Goal: Information Seeking & Learning: Learn about a topic

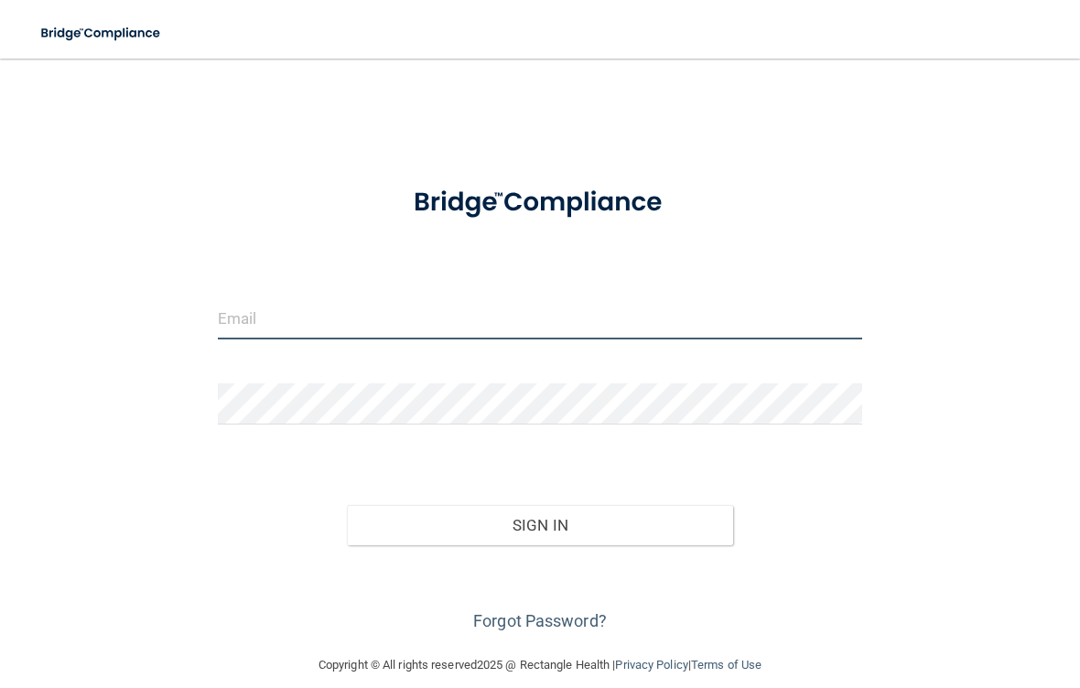
click at [266, 323] on input "email" at bounding box center [540, 318] width 644 height 41
type input "[EMAIL_ADDRESS][DOMAIN_NAME]"
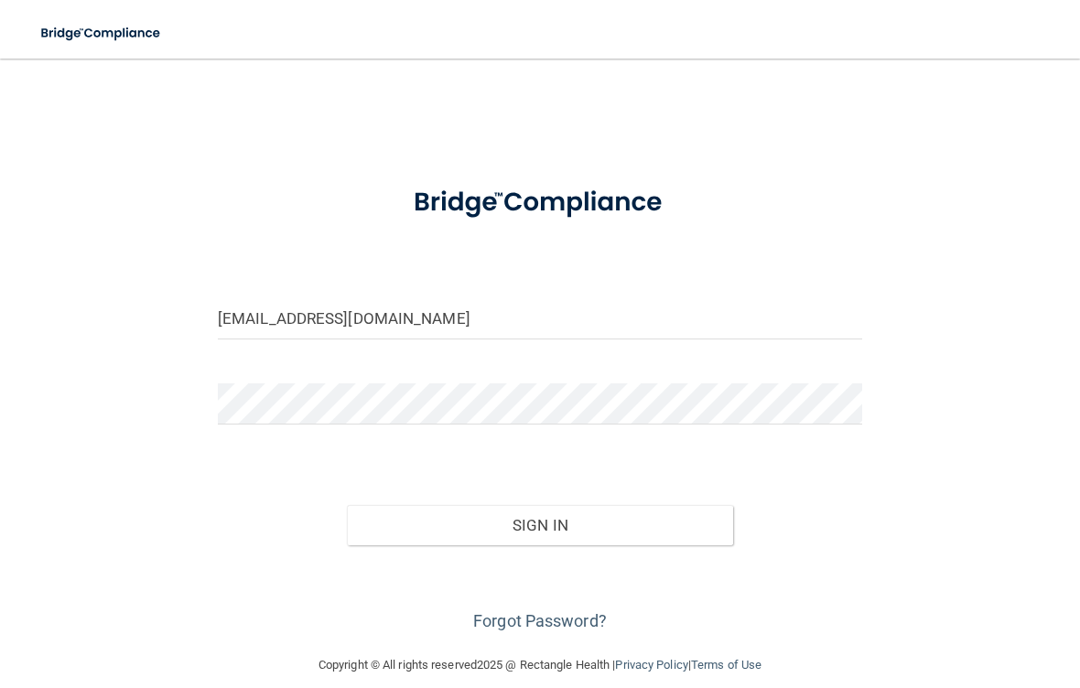
click at [539, 524] on button "Sign In" at bounding box center [540, 525] width 386 height 40
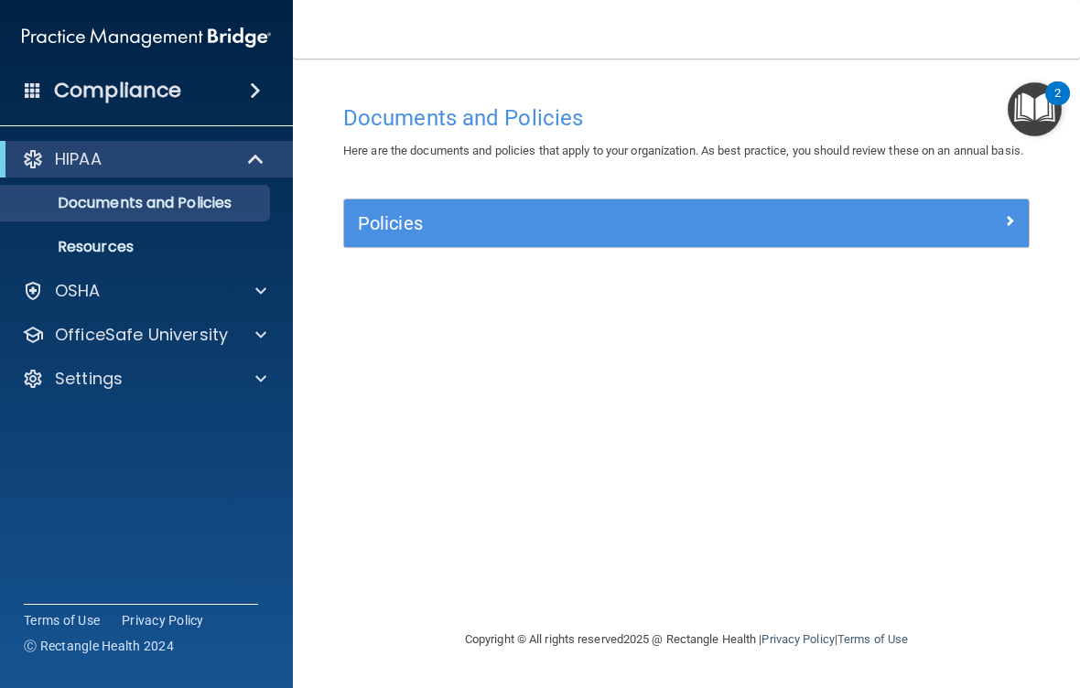
click at [263, 165] on span at bounding box center [258, 159] width 16 height 22
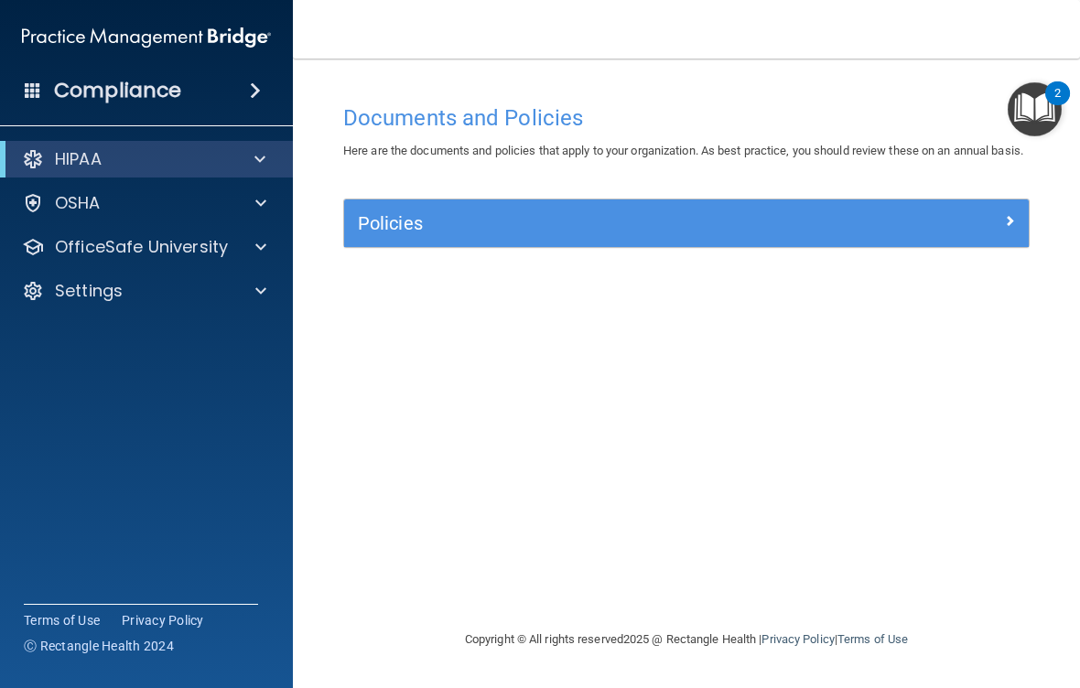
click at [263, 165] on span at bounding box center [259, 159] width 11 height 22
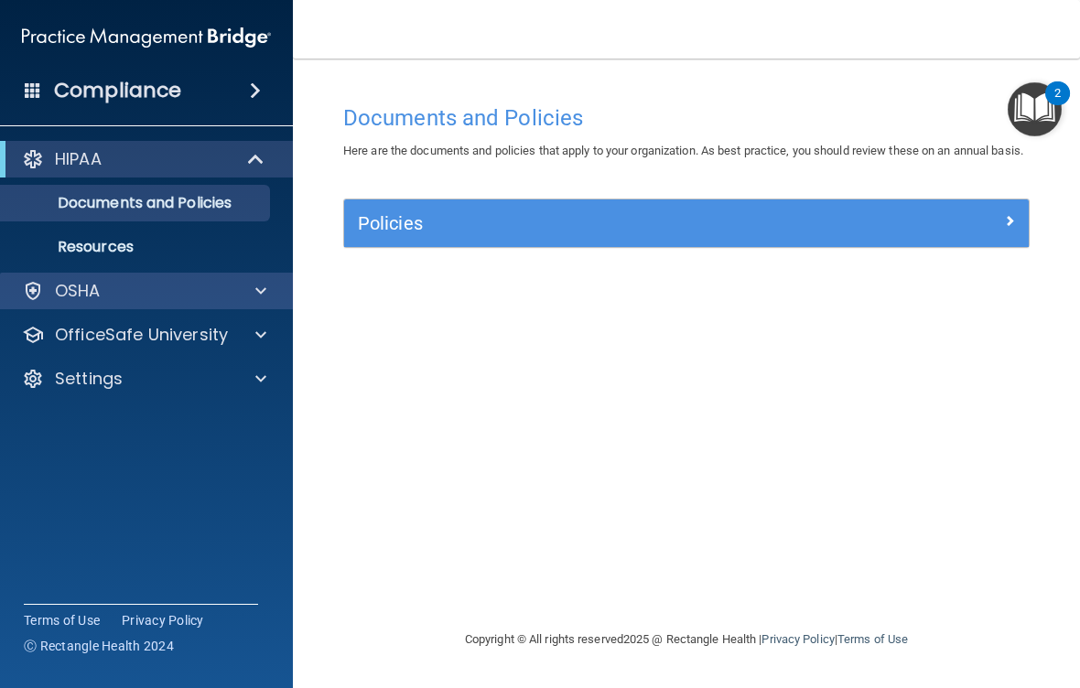
click at [246, 286] on div at bounding box center [258, 291] width 46 height 22
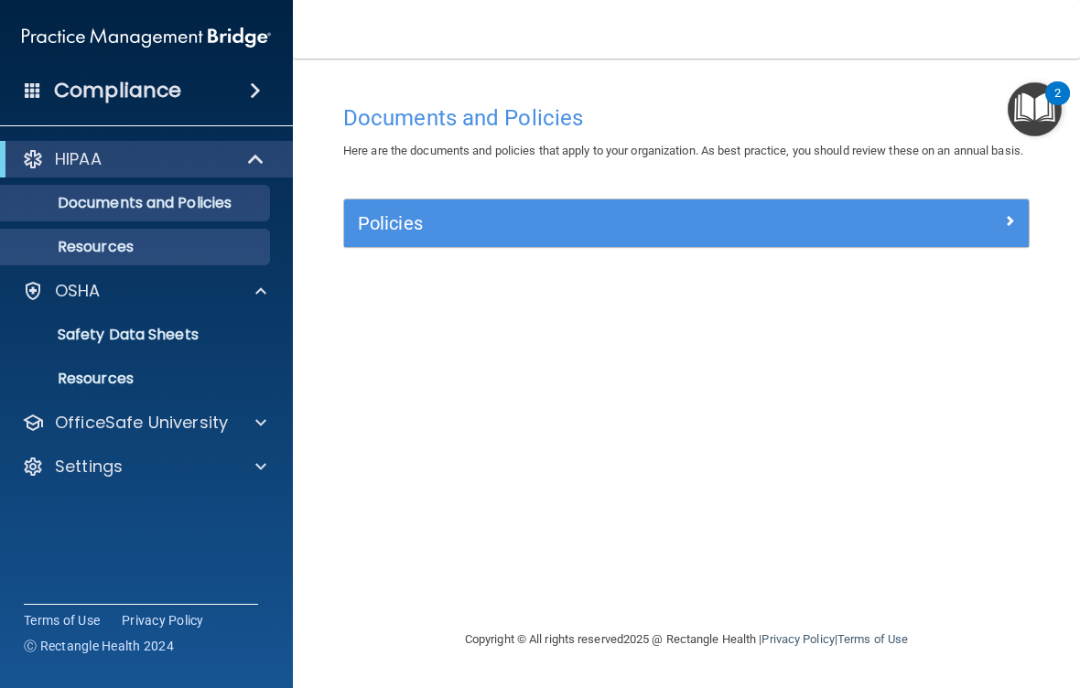
click at [149, 239] on p "Resources" at bounding box center [137, 247] width 250 height 18
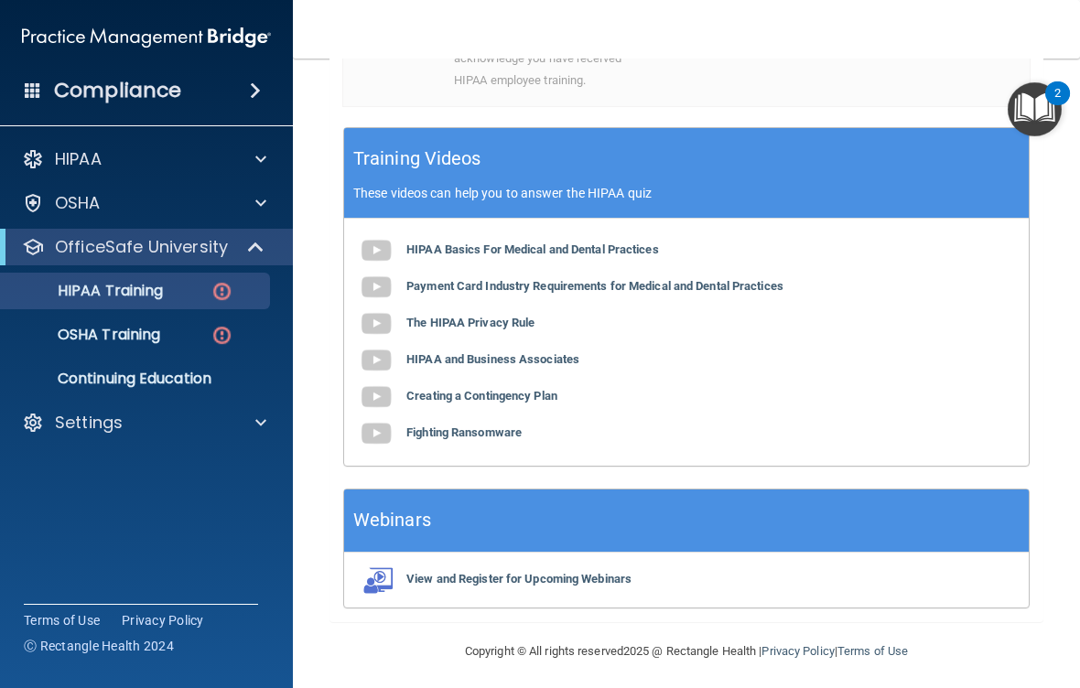
scroll to position [696, 0]
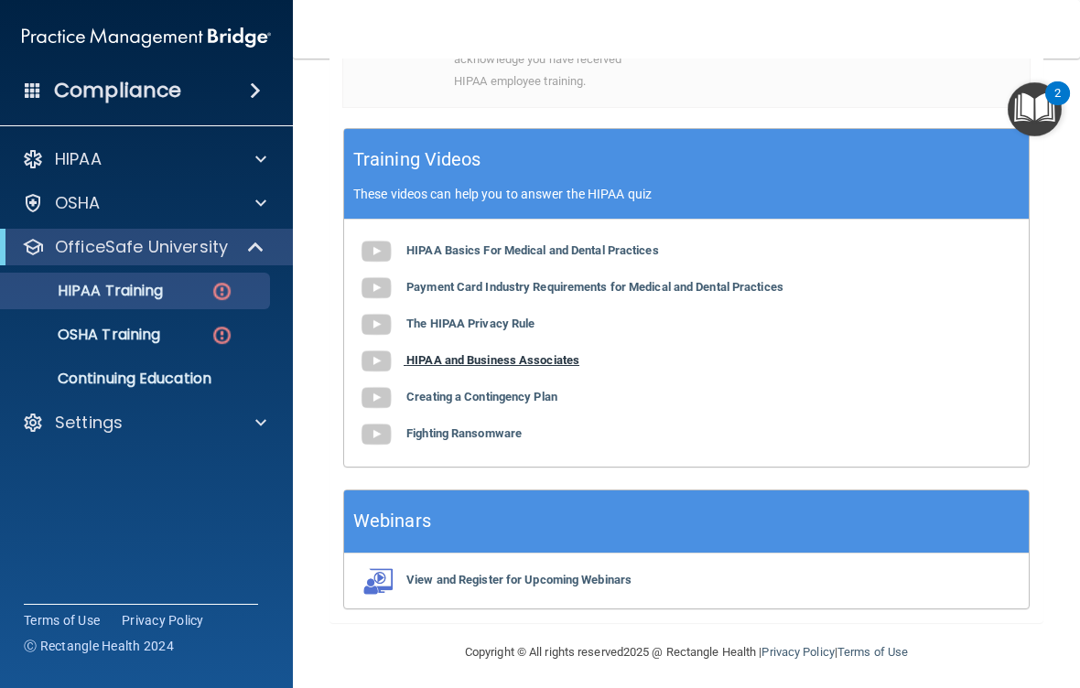
click at [481, 353] on b "HIPAA and Business Associates" at bounding box center [492, 360] width 173 height 14
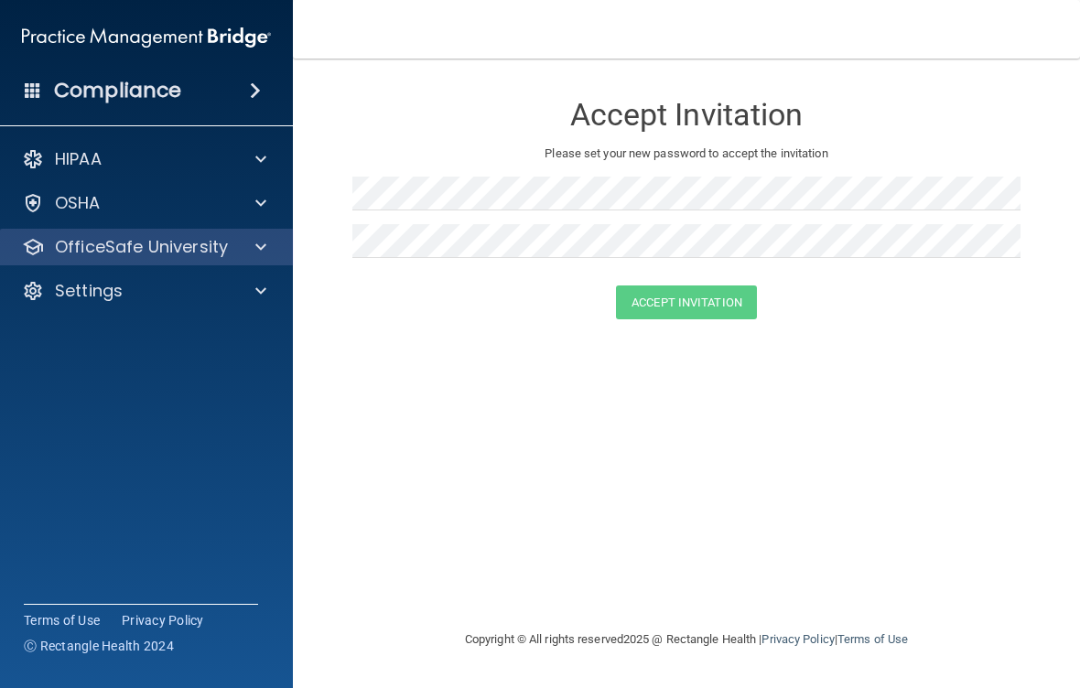
click at [183, 239] on p "OfficeSafe University" at bounding box center [141, 247] width 173 height 22
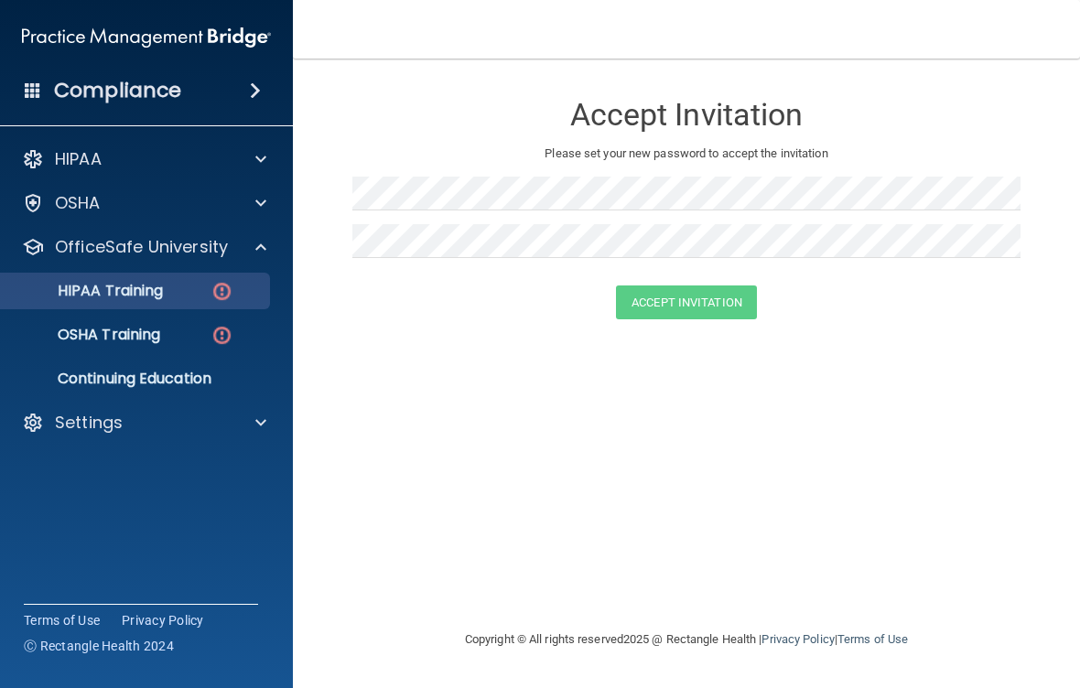
click at [147, 288] on p "HIPAA Training" at bounding box center [87, 291] width 151 height 18
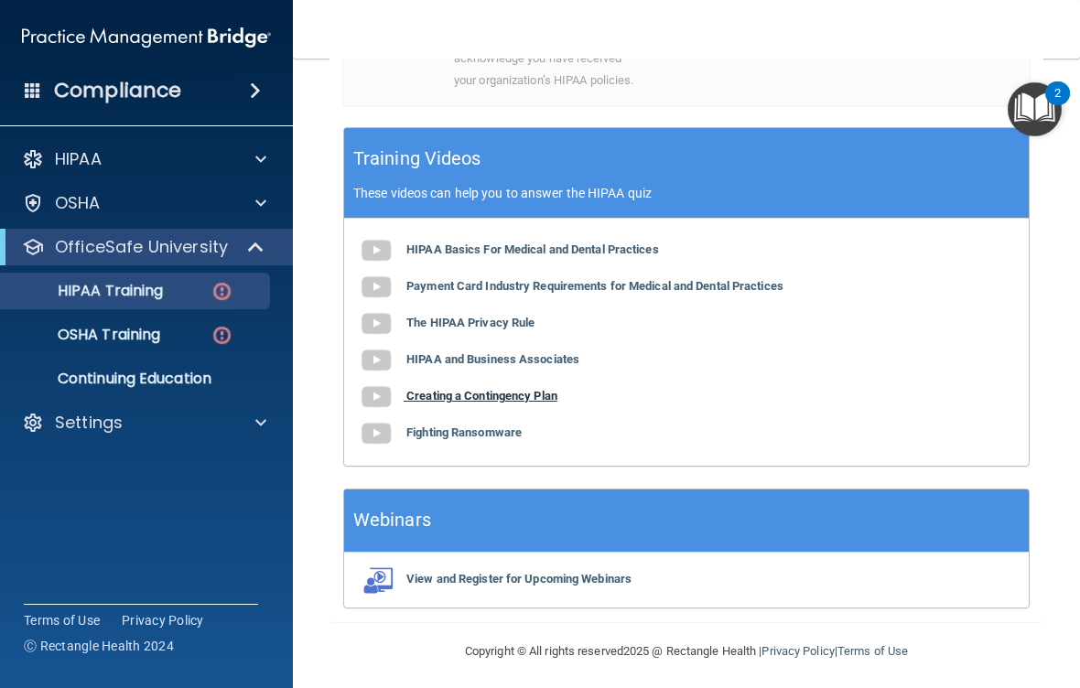
scroll to position [696, 0]
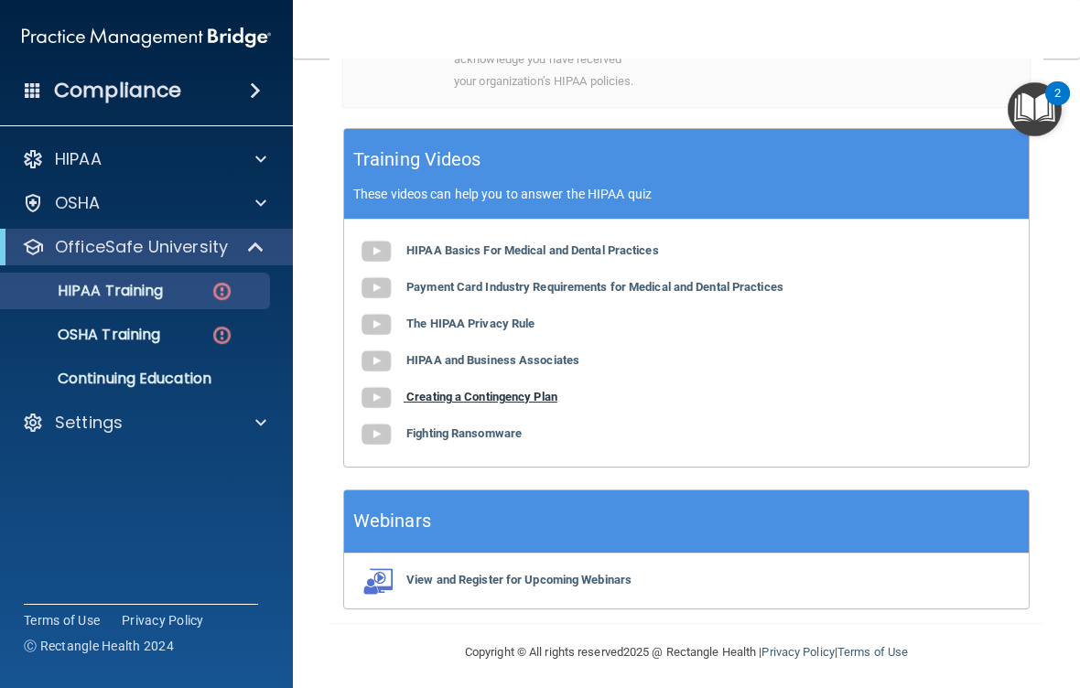
click at [518, 390] on b "Creating a Contingency Plan" at bounding box center [481, 397] width 151 height 14
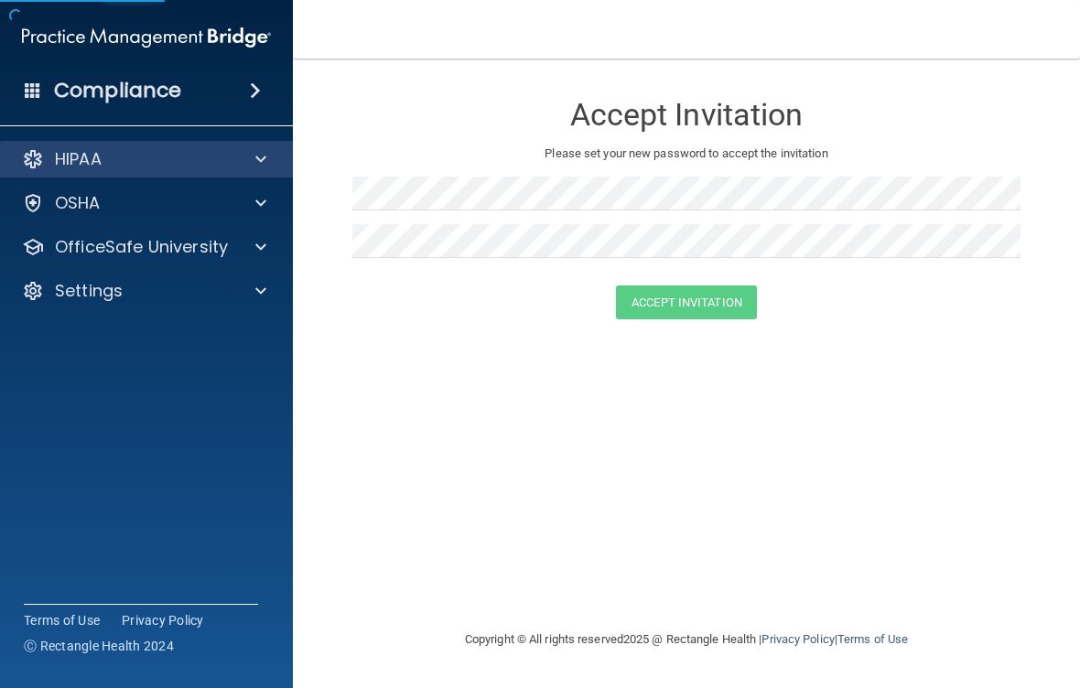
click at [202, 170] on div "HIPAA" at bounding box center [147, 159] width 294 height 37
click at [260, 165] on span at bounding box center [260, 159] width 11 height 22
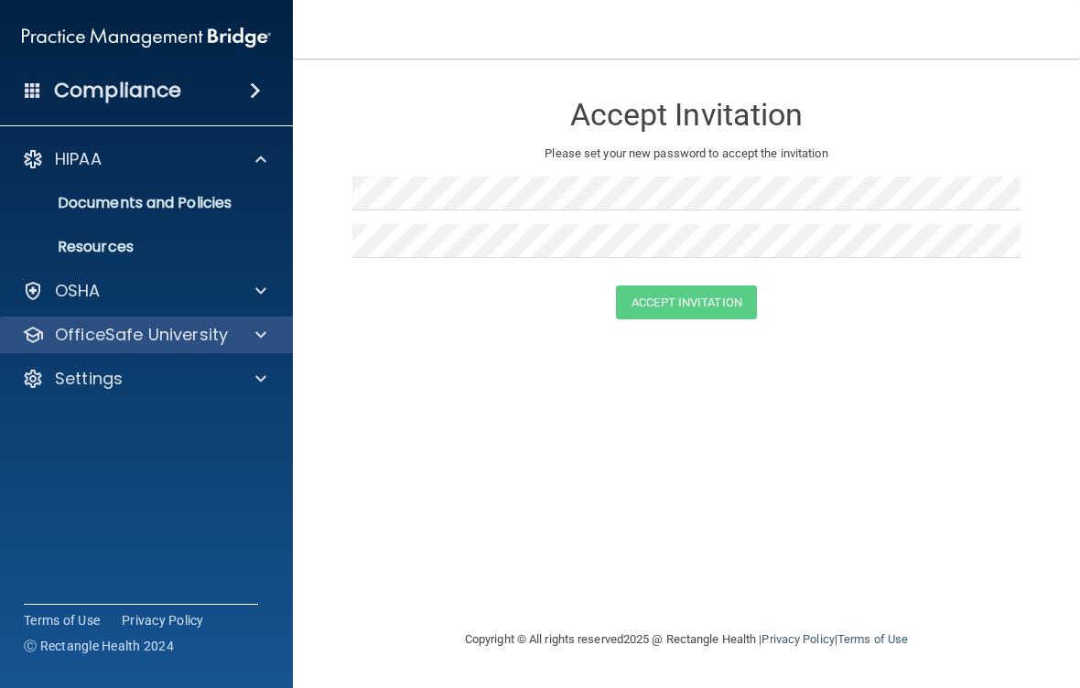
click at [194, 345] on p "OfficeSafe University" at bounding box center [141, 335] width 173 height 22
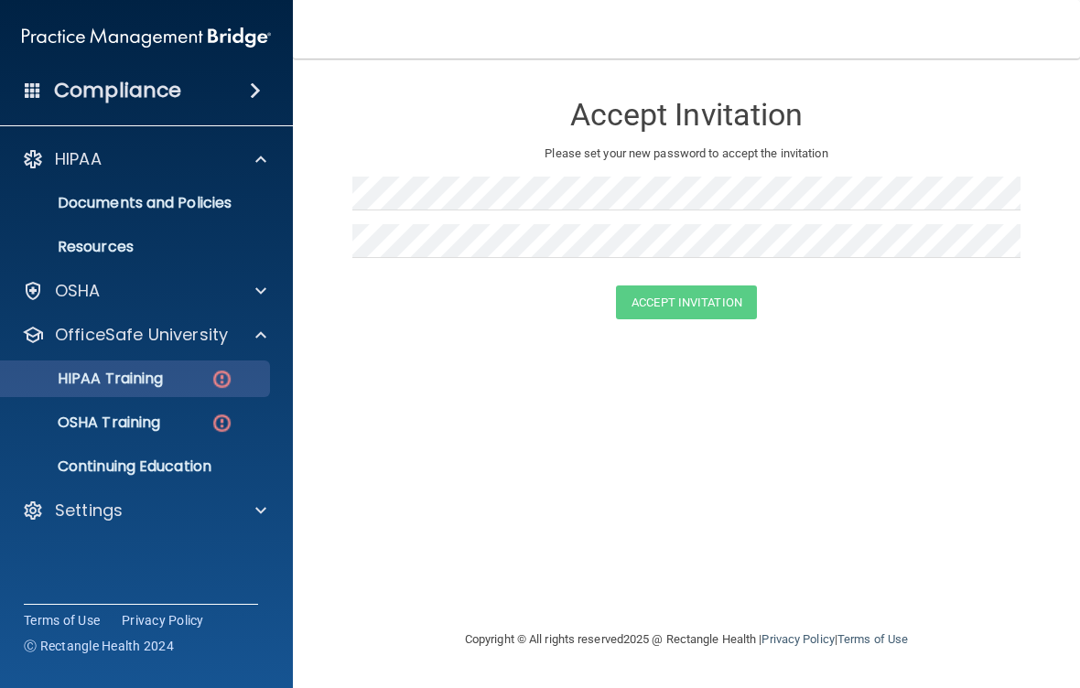
click at [180, 381] on div "HIPAA Training" at bounding box center [137, 379] width 250 height 18
